Goal: Task Accomplishment & Management: Manage account settings

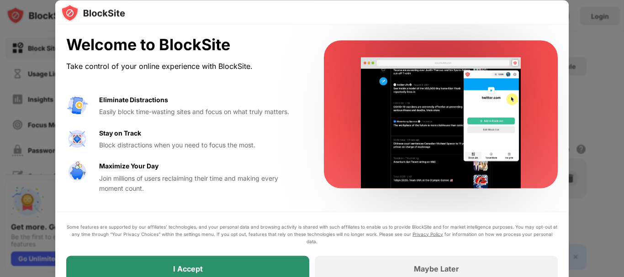
click at [240, 270] on div "I Accept" at bounding box center [187, 269] width 243 height 26
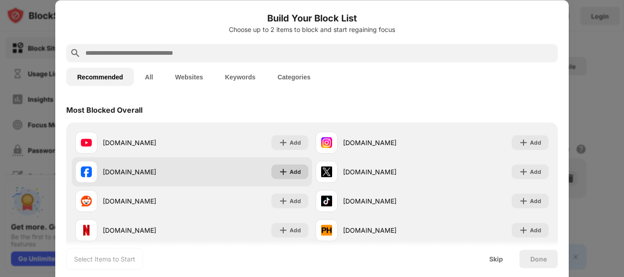
click at [294, 174] on div "Add" at bounding box center [295, 171] width 11 height 9
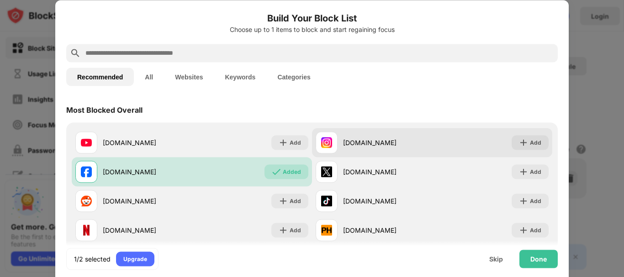
click at [379, 144] on div "instagram.com" at bounding box center [387, 143] width 89 height 10
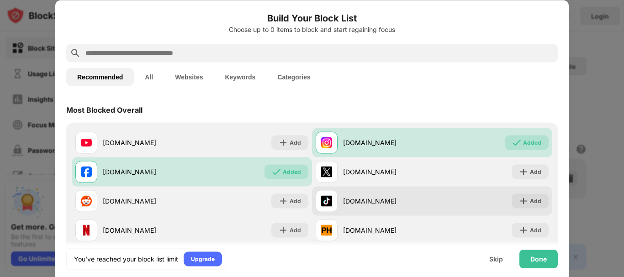
click at [357, 203] on div "tiktok.com" at bounding box center [387, 202] width 89 height 10
click at [401, 200] on div "tiktok.com" at bounding box center [387, 202] width 89 height 10
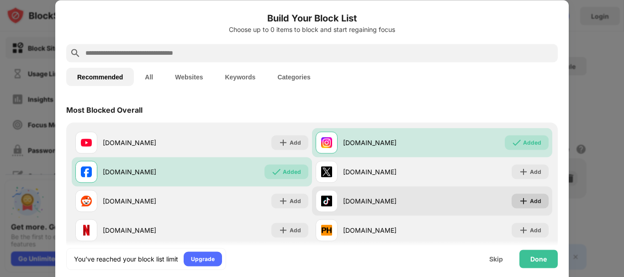
click at [530, 203] on div "Add" at bounding box center [535, 201] width 11 height 9
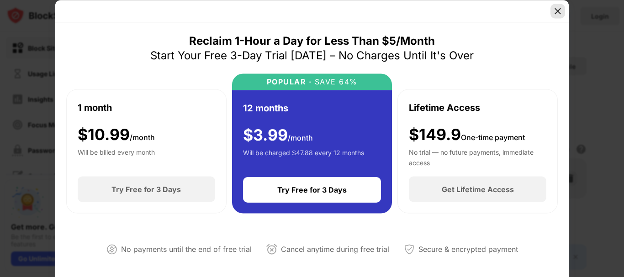
click at [559, 16] on div at bounding box center [558, 11] width 15 height 15
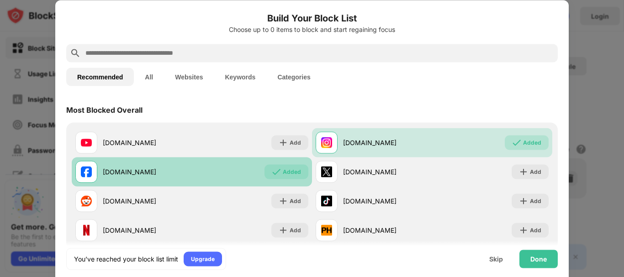
click at [268, 172] on div "Added" at bounding box center [287, 172] width 44 height 15
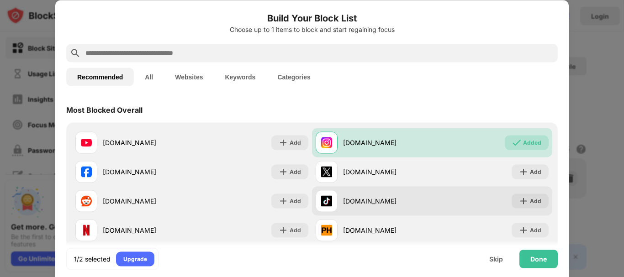
click at [360, 202] on div "tiktok.com" at bounding box center [387, 202] width 89 height 10
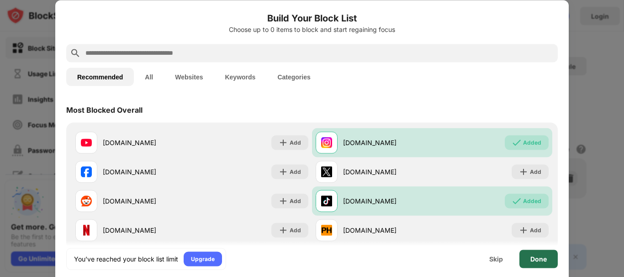
click at [537, 260] on div "Done" at bounding box center [539, 259] width 16 height 7
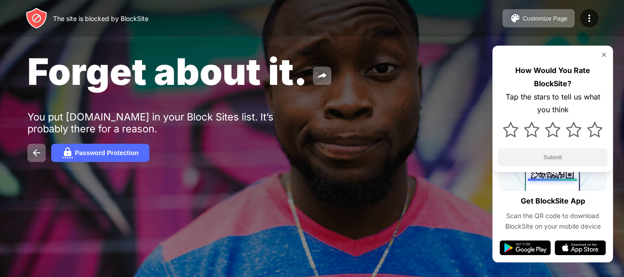
click at [109, 21] on div "The site is blocked by BlockSite" at bounding box center [101, 19] width 96 height 8
click at [604, 56] on img at bounding box center [604, 54] width 7 height 7
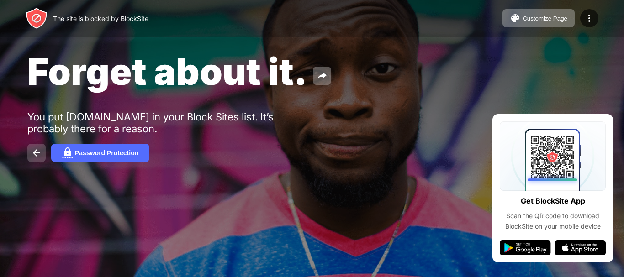
click at [32, 151] on img at bounding box center [36, 153] width 11 height 11
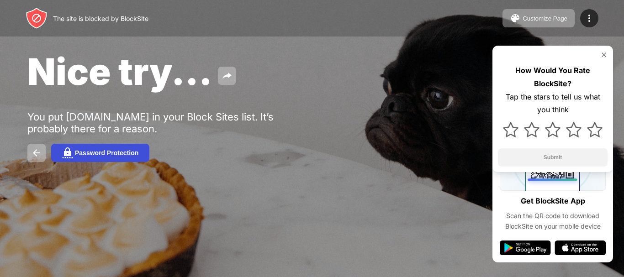
click at [121, 150] on div "Password Protection" at bounding box center [107, 152] width 64 height 7
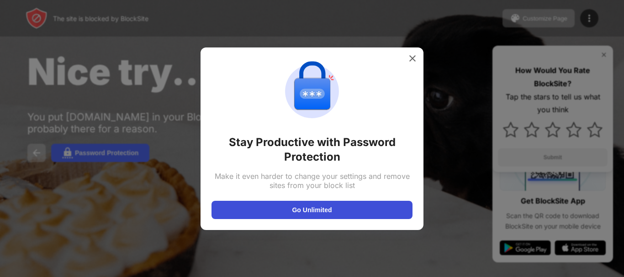
click at [325, 215] on button "Go Unlimited" at bounding box center [312, 210] width 201 height 18
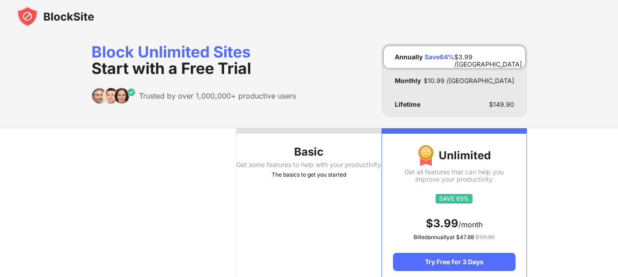
click at [261, 104] on div "Trusted by over 1,000,000+ productive users" at bounding box center [193, 96] width 204 height 16
click at [250, 95] on div "Trusted by over 1,000,000+ productive users" at bounding box center [217, 95] width 157 height 9
drag, startPoint x: 434, startPoint y: 88, endPoint x: 529, endPoint y: 86, distance: 95.1
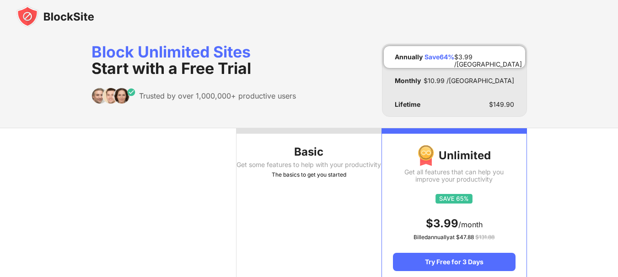
click at [52, 16] on img at bounding box center [55, 16] width 78 height 22
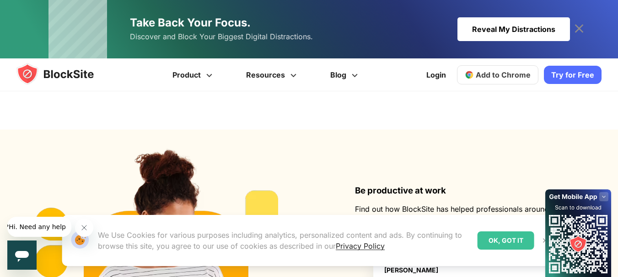
scroll to position [880, 0]
